Goal: Information Seeking & Learning: Understand process/instructions

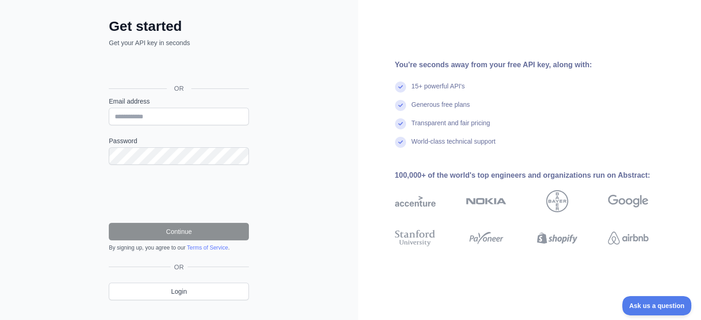
scroll to position [57, 0]
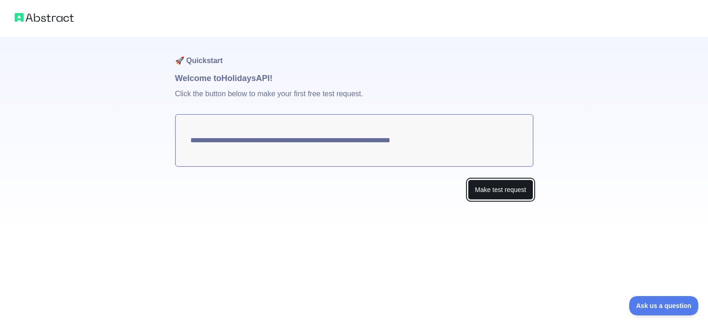
click at [488, 190] on button "Make test request" at bounding box center [500, 190] width 65 height 21
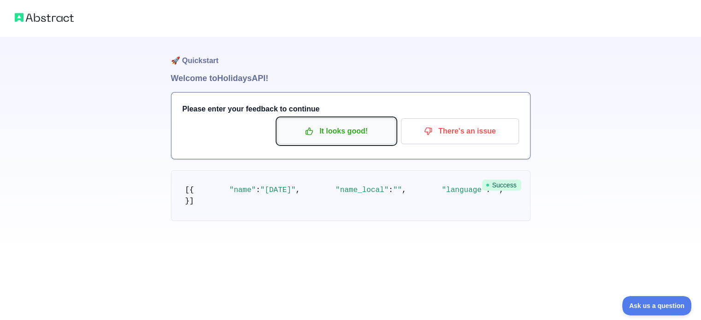
click at [321, 135] on p "It looks good!" at bounding box center [337, 132] width 104 height 16
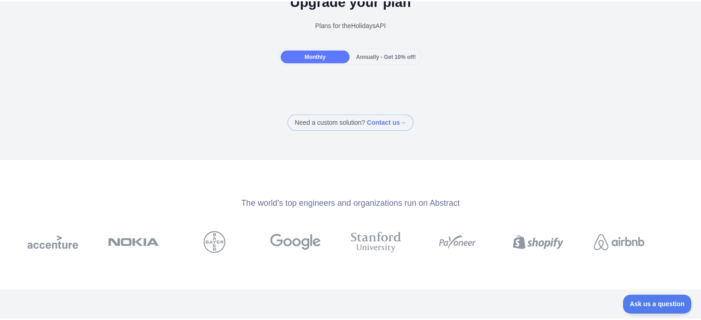
scroll to position [46, 0]
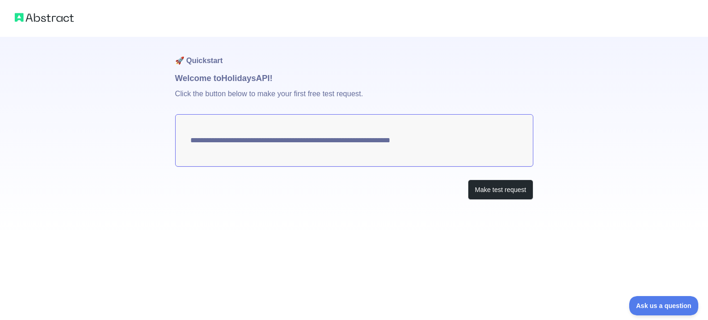
drag, startPoint x: 433, startPoint y: 145, endPoint x: 207, endPoint y: 144, distance: 225.5
click at [216, 148] on textarea "**********" at bounding box center [354, 140] width 358 height 53
click at [495, 192] on button "Make test request" at bounding box center [500, 190] width 65 height 21
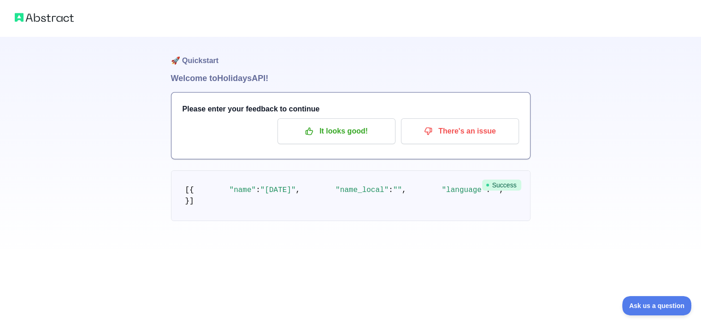
click at [28, 18] on img at bounding box center [44, 17] width 59 height 13
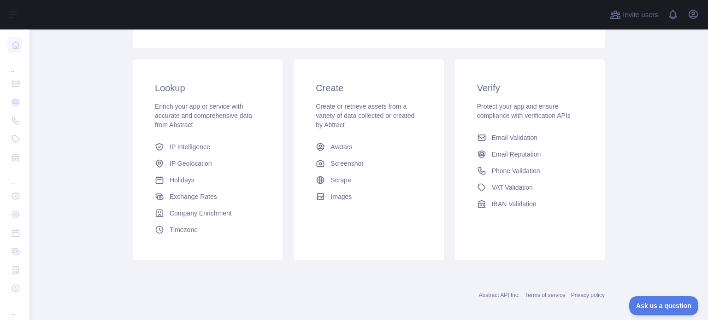
scroll to position [138, 0]
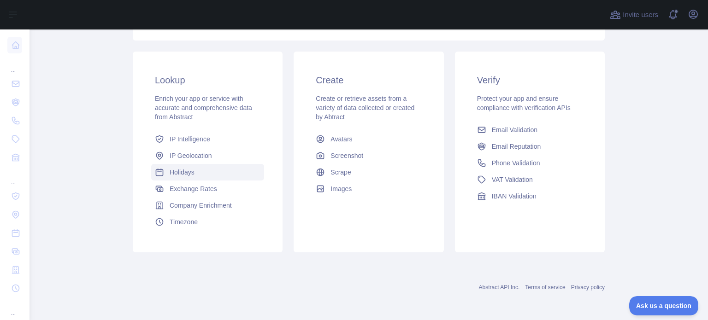
click at [215, 175] on link "Holidays" at bounding box center [207, 172] width 113 height 17
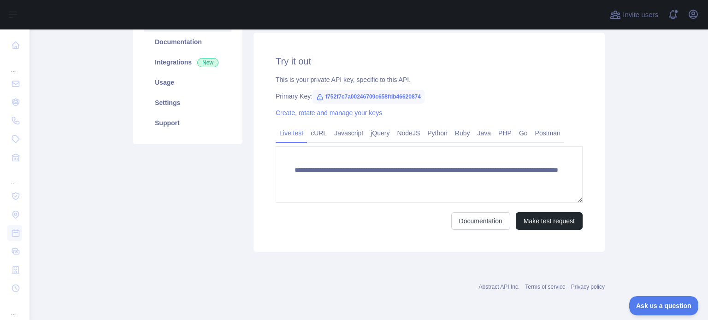
scroll to position [117, 0]
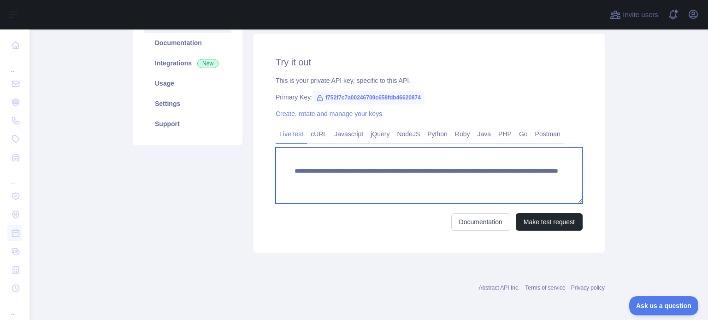
drag, startPoint x: 562, startPoint y: 184, endPoint x: 271, endPoint y: 171, distance: 290.8
click at [271, 171] on div "**********" at bounding box center [429, 143] width 351 height 219
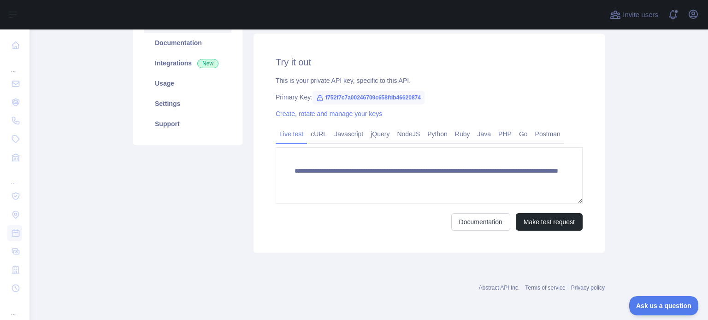
click at [301, 271] on div "Abstract API Inc. Terms of service Privacy policy" at bounding box center [369, 282] width 472 height 33
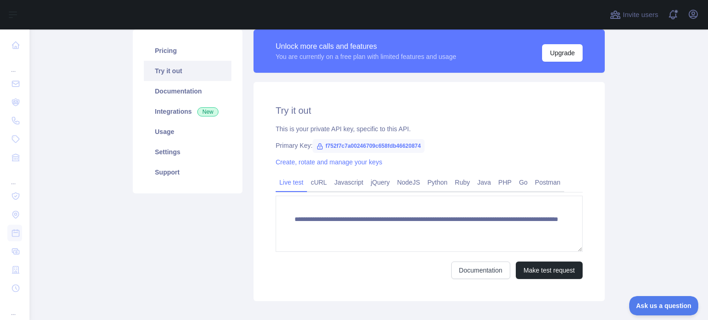
scroll to position [71, 0]
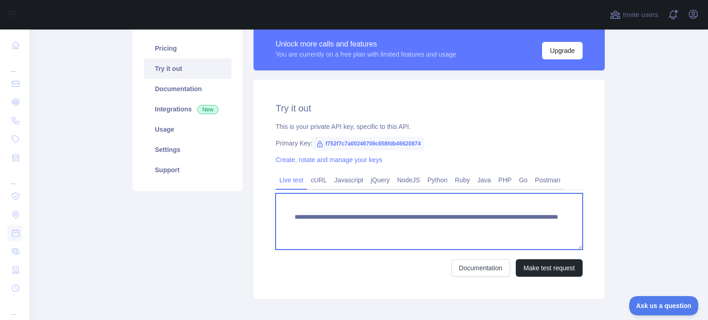
drag, startPoint x: 496, startPoint y: 228, endPoint x: 279, endPoint y: 215, distance: 218.0
click at [279, 215] on textarea "**********" at bounding box center [429, 222] width 307 height 56
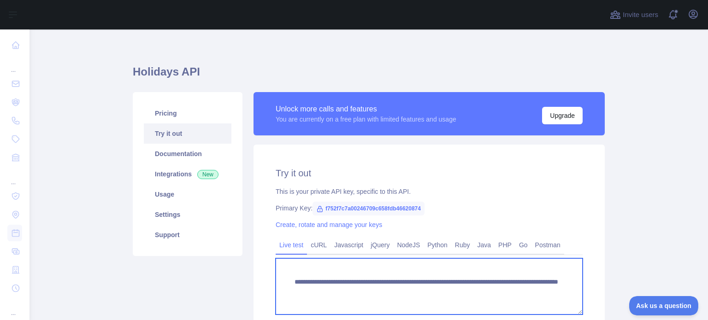
scroll to position [0, 0]
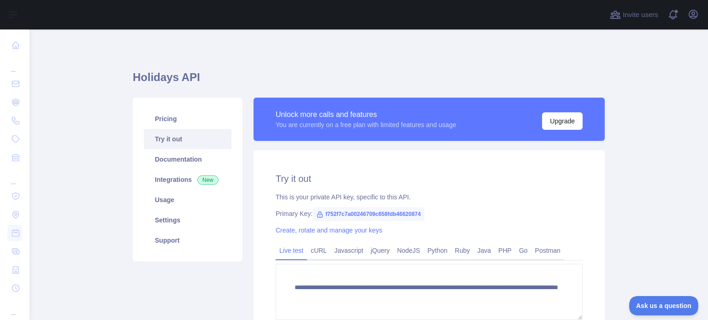
click at [174, 279] on div "Pricing Try it out Documentation Integrations New Usage Settings Support" at bounding box center [187, 234] width 121 height 272
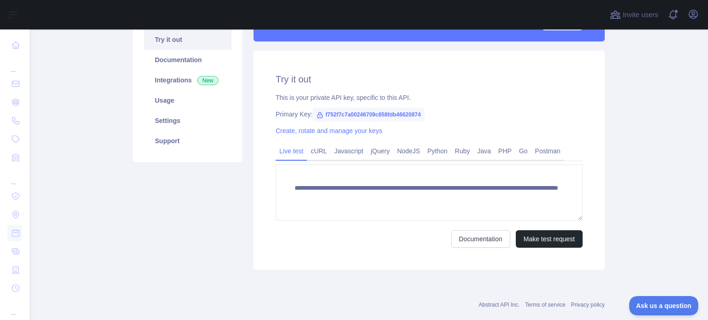
scroll to position [117, 0]
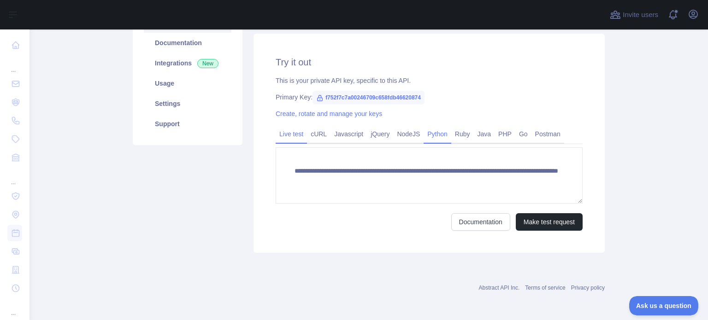
click at [427, 135] on link "Python" at bounding box center [438, 134] width 28 height 15
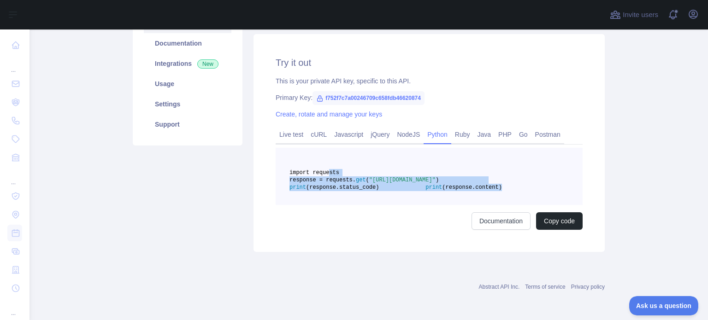
drag, startPoint x: 401, startPoint y: 214, endPoint x: 323, endPoint y: 174, distance: 87.9
click at [323, 174] on pre "import requests response = requests. get ( "[URL][DOMAIN_NAME]" ) print (respon…" at bounding box center [429, 176] width 307 height 57
copy code "import requests response = requests. get ( "[URL][DOMAIN_NAME]" ) print (respon…"
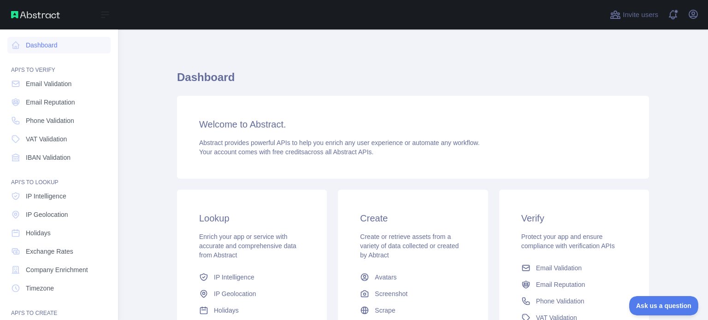
click at [12, 13] on img at bounding box center [35, 14] width 49 height 7
